Goal: Transaction & Acquisition: Purchase product/service

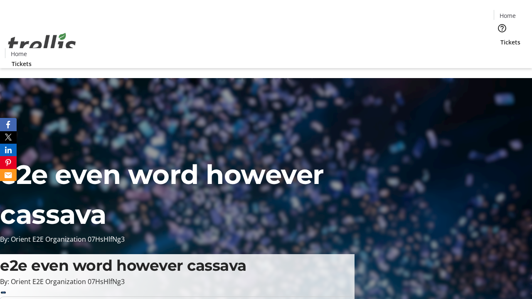
click at [501, 38] on span "Tickets" at bounding box center [511, 42] width 20 height 9
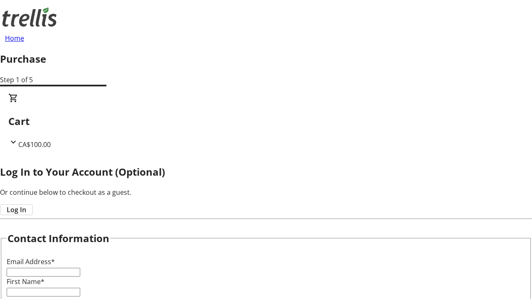
type input "FREE"
type input "[PERSON_NAME][EMAIL_ADDRESS][DOMAIN_NAME]"
type input "[PERSON_NAME]"
